Goal: Information Seeking & Learning: Compare options

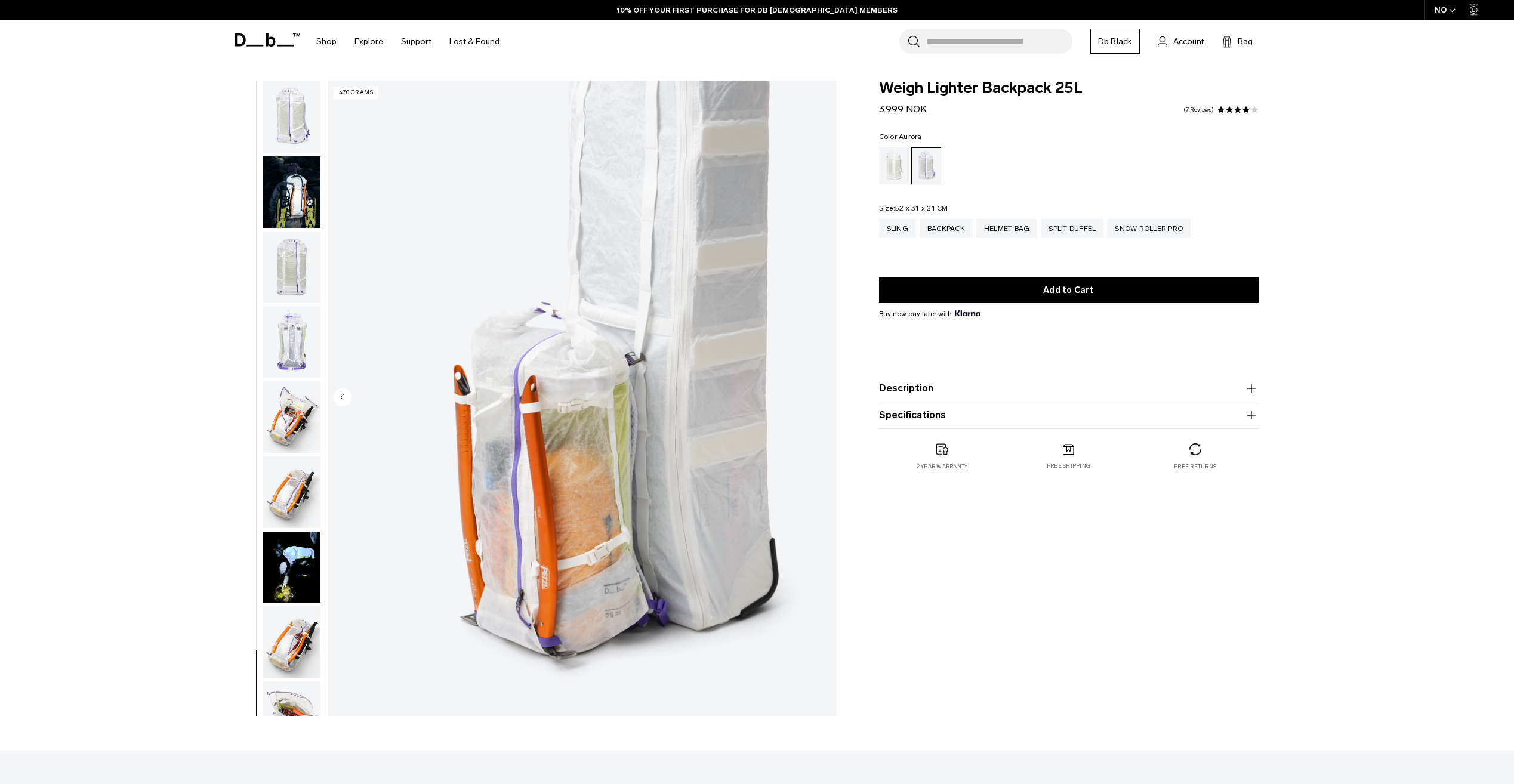
scroll to position [713, 0]
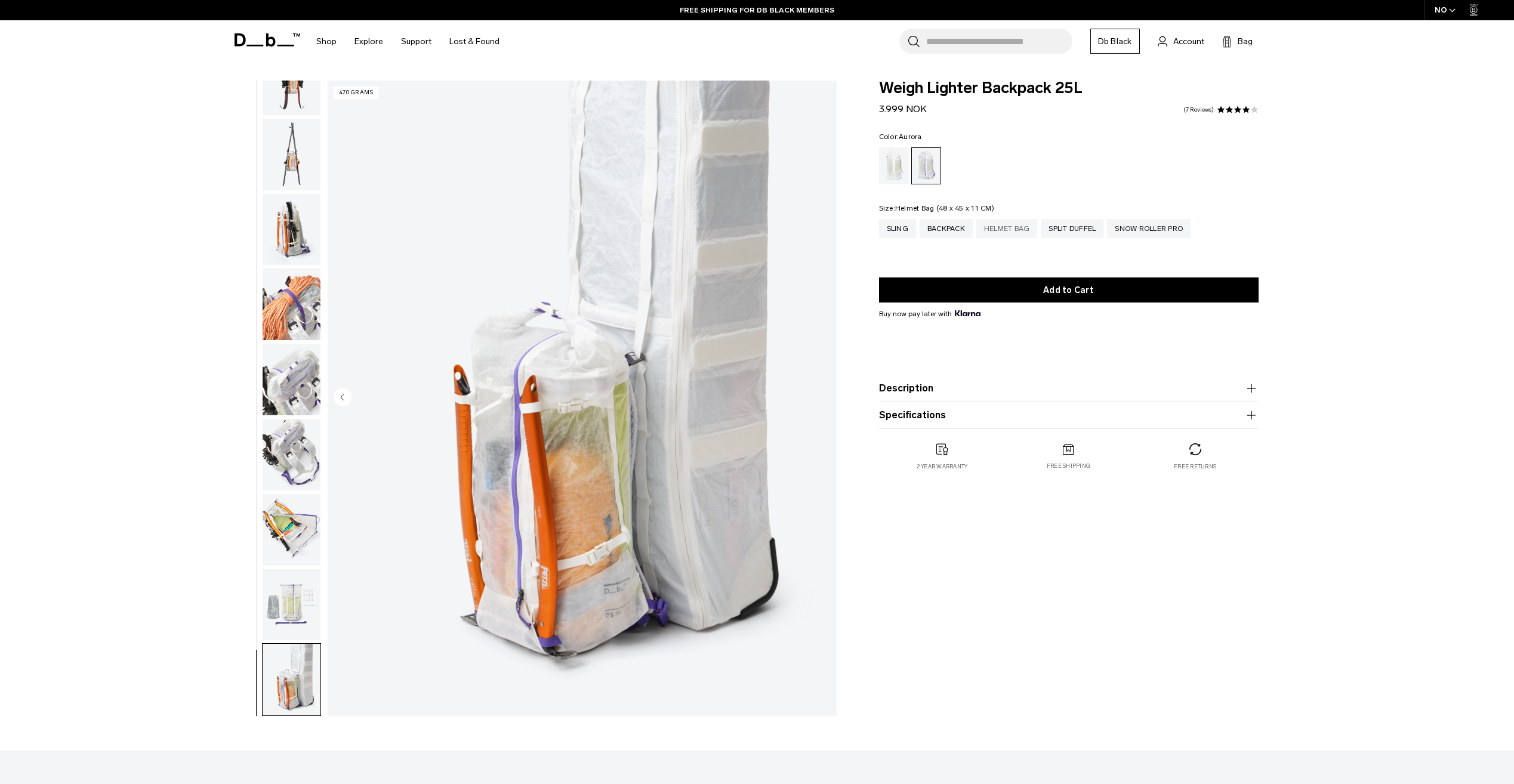
click at [1002, 231] on div "Helmet Bag" at bounding box center [1007, 228] width 61 height 19
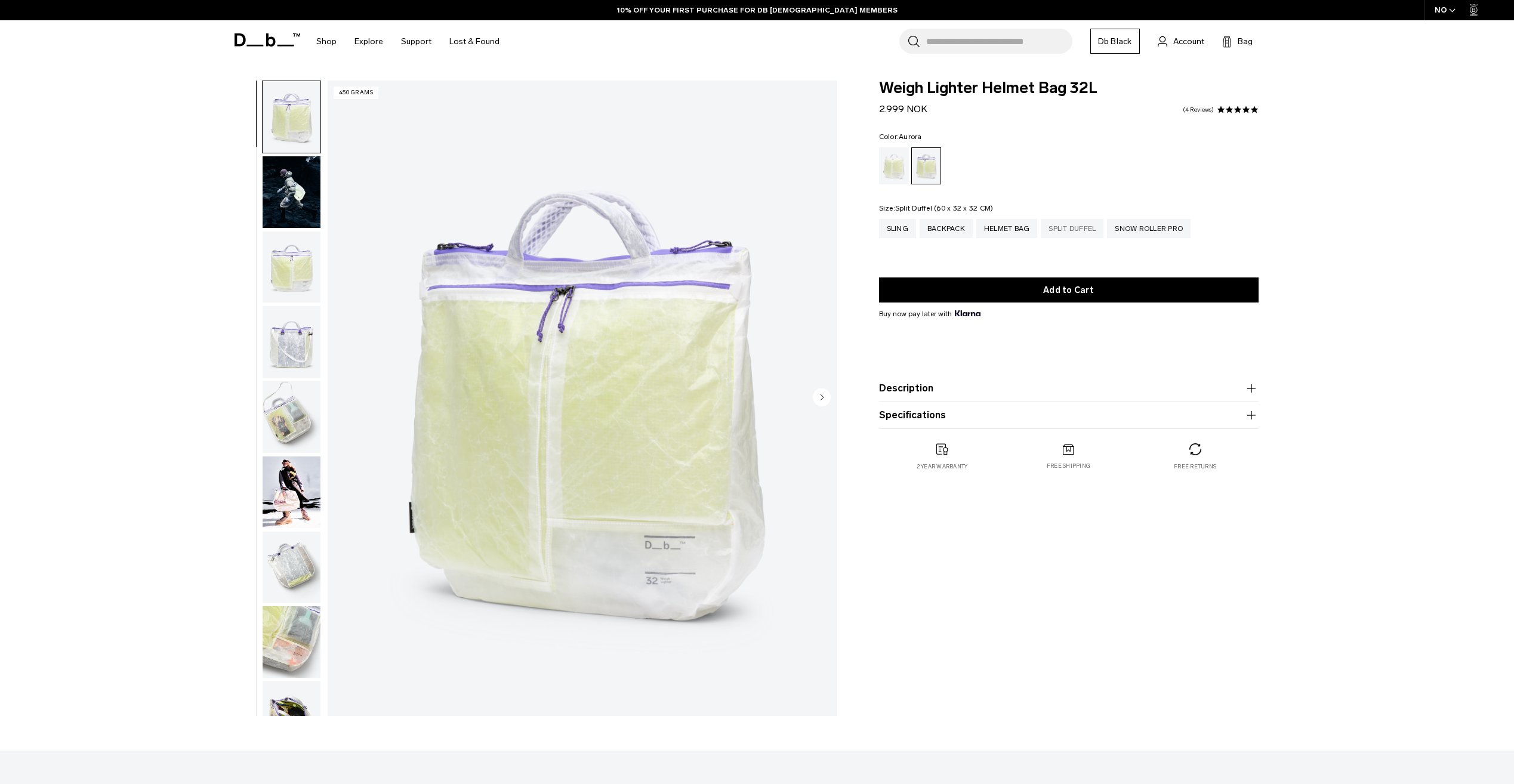
click at [1081, 228] on div "Split Duffel" at bounding box center [1073, 228] width 63 height 19
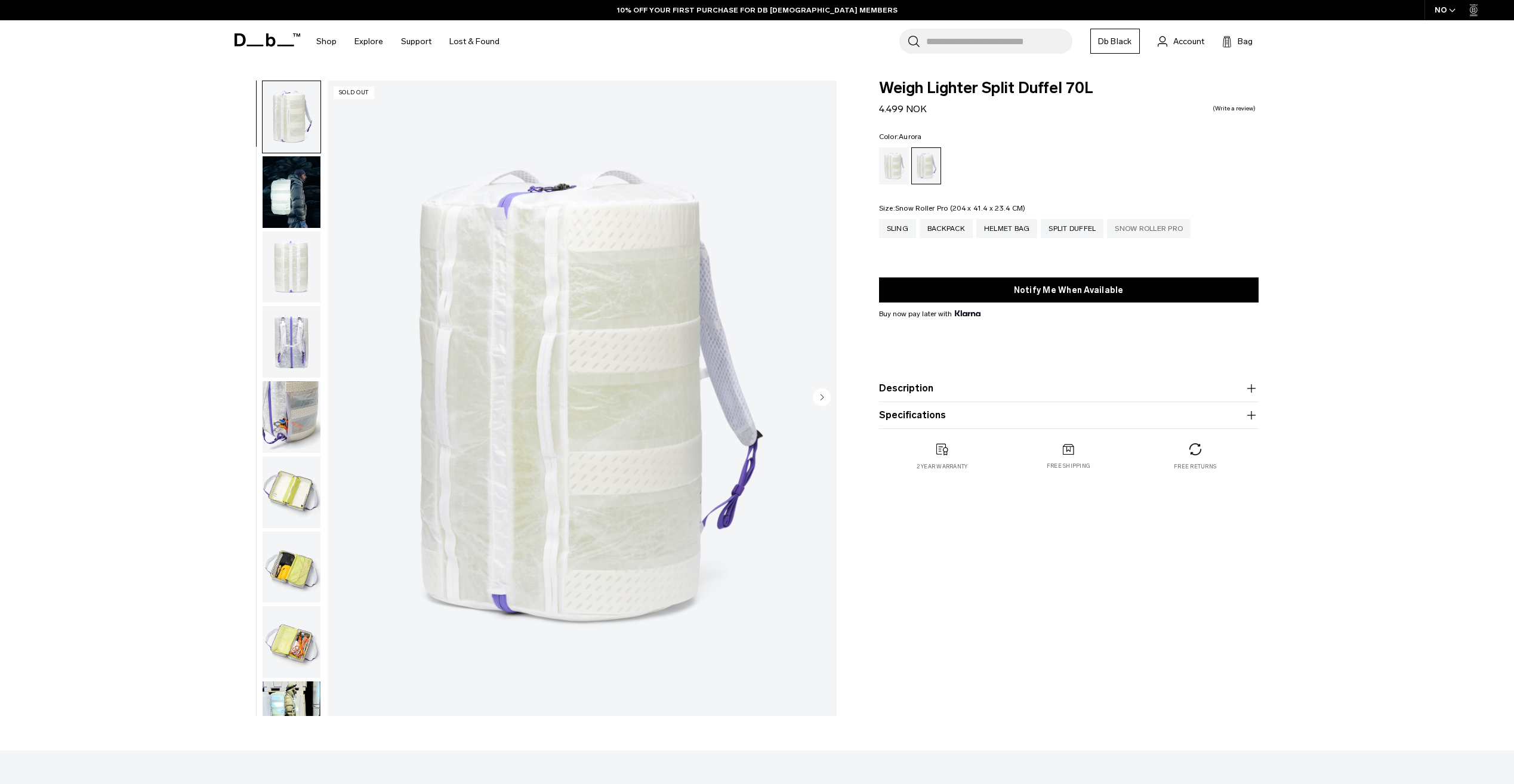
click at [1180, 230] on div "Snow Roller Pro" at bounding box center [1148, 228] width 84 height 19
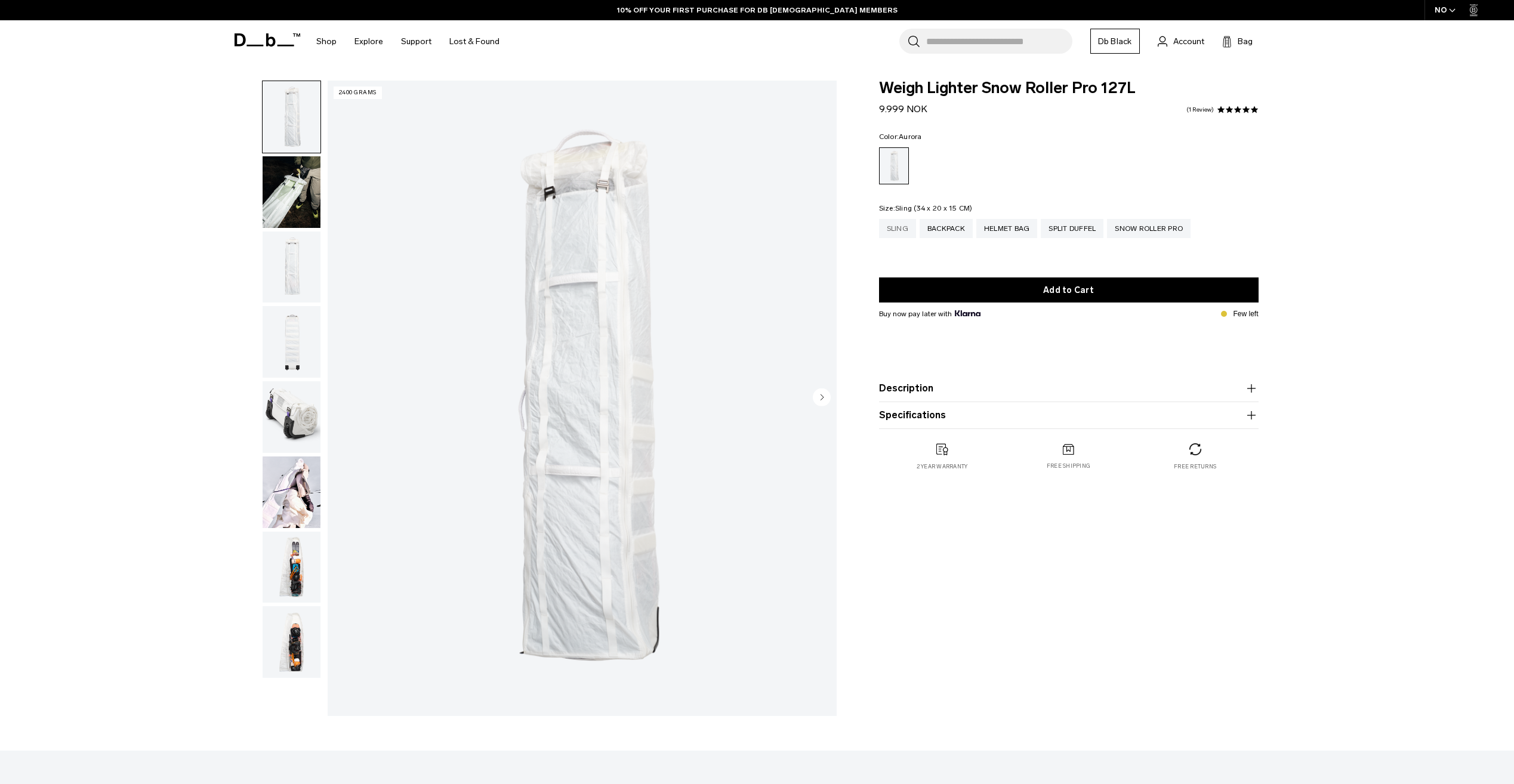
click at [901, 232] on div "Sling" at bounding box center [897, 228] width 37 height 19
